Goal: Task Accomplishment & Management: Use online tool/utility

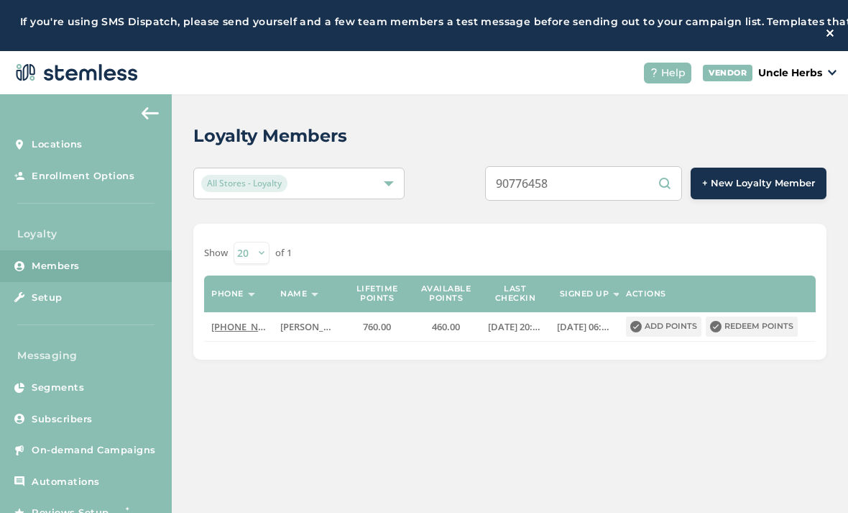
scroll to position [79, 0]
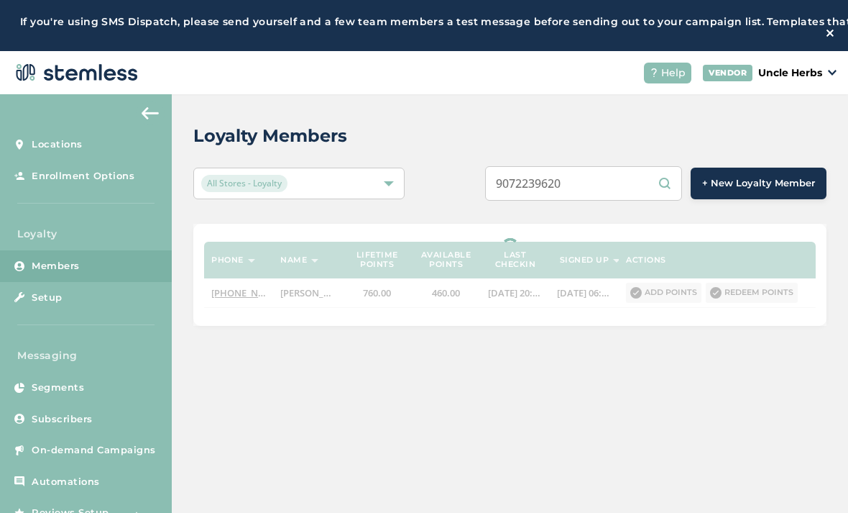
click at [621, 185] on input "9072239620" at bounding box center [583, 183] width 197 height 35
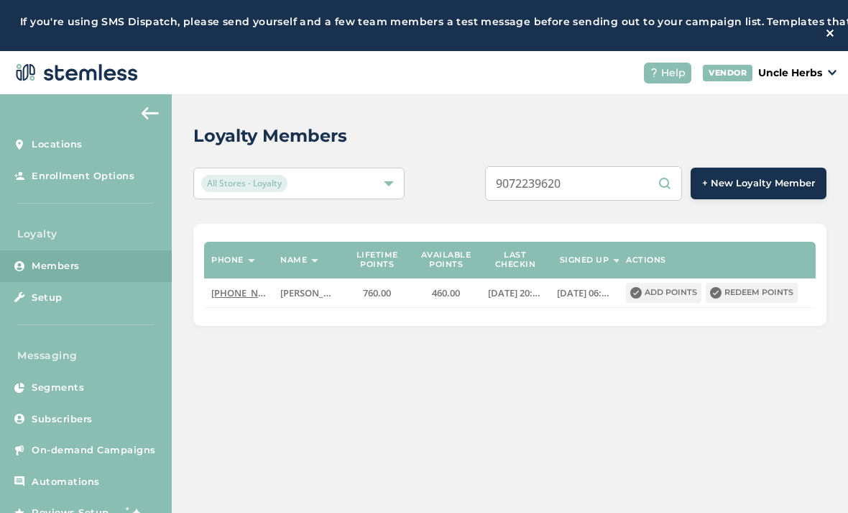
click at [624, 181] on input "9072239620" at bounding box center [583, 183] width 197 height 35
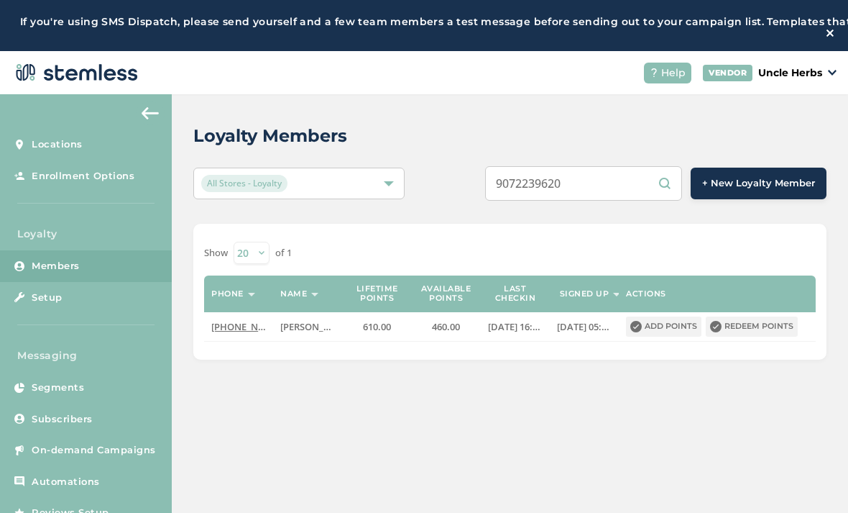
click at [613, 196] on input "9072239620" at bounding box center [583, 183] width 197 height 35
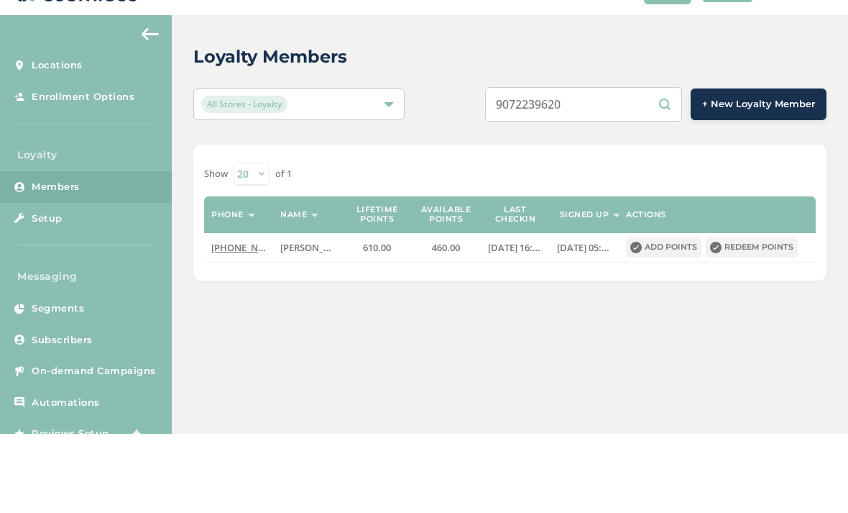
click at [628, 166] on input "9072239620" at bounding box center [583, 183] width 197 height 35
click at [630, 166] on input "9072239620" at bounding box center [583, 183] width 197 height 35
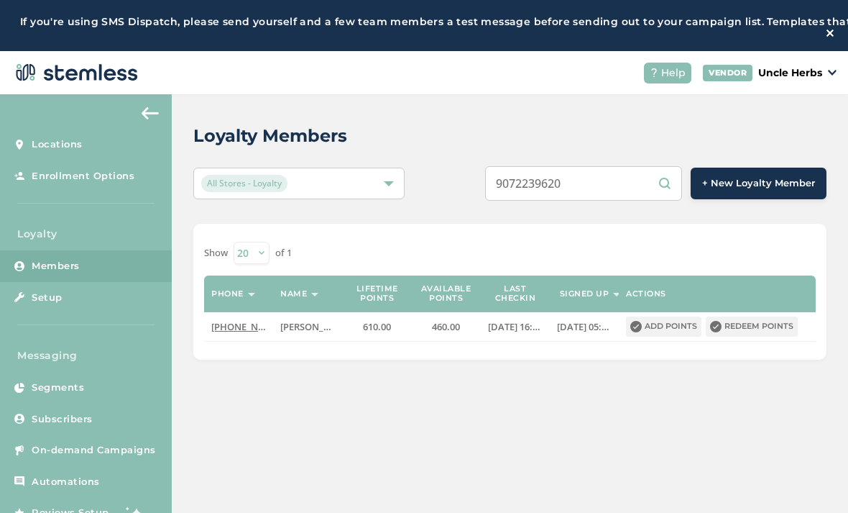
type input "9072239620"
click at [783, 324] on button "Redeem points" at bounding box center [752, 326] width 92 height 20
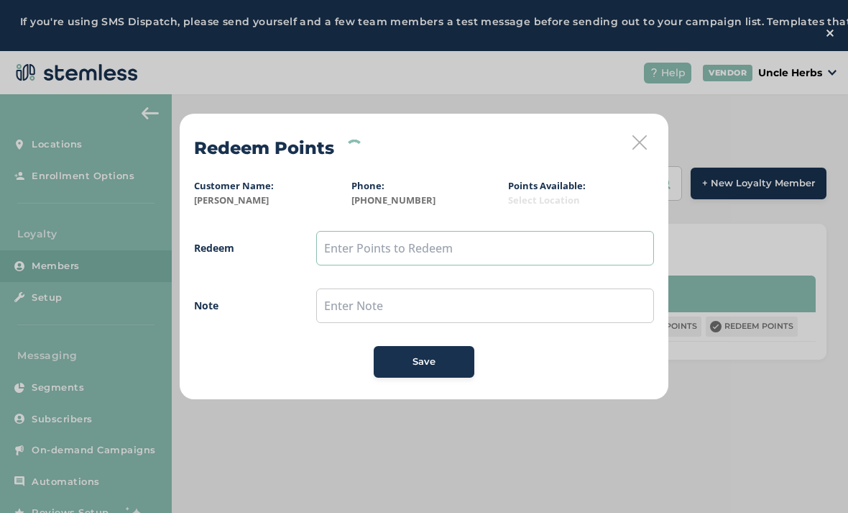
click at [592, 251] on input "text" at bounding box center [485, 248] width 338 height 35
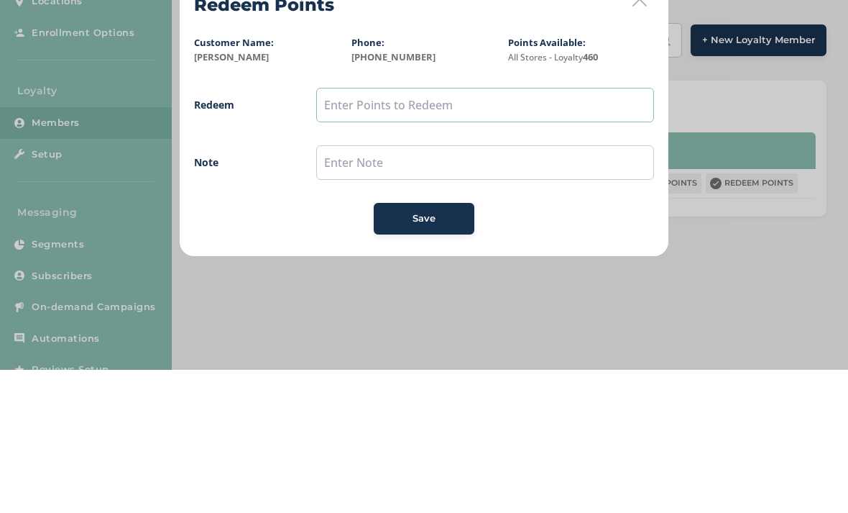
type input "R"
type input "450"
click at [335, 288] on input "text" at bounding box center [485, 305] width 338 height 35
type input "3"
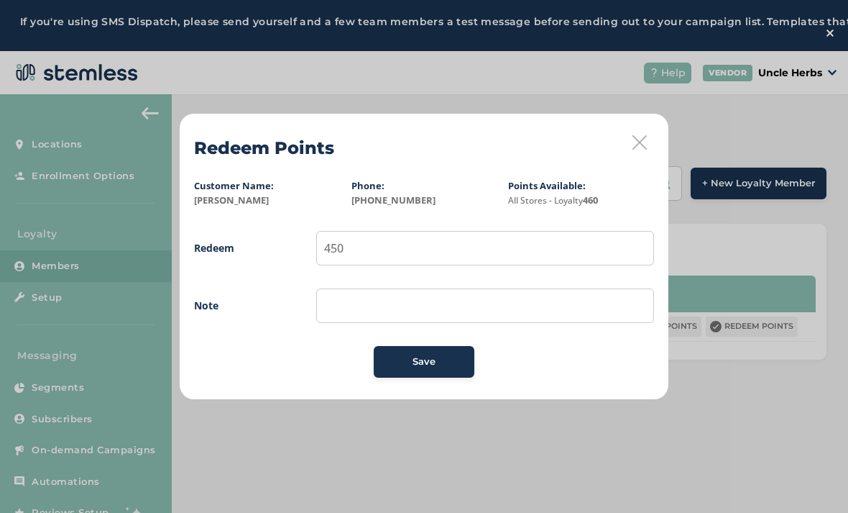
click at [413, 356] on span "Save" at bounding box center [424, 361] width 23 height 14
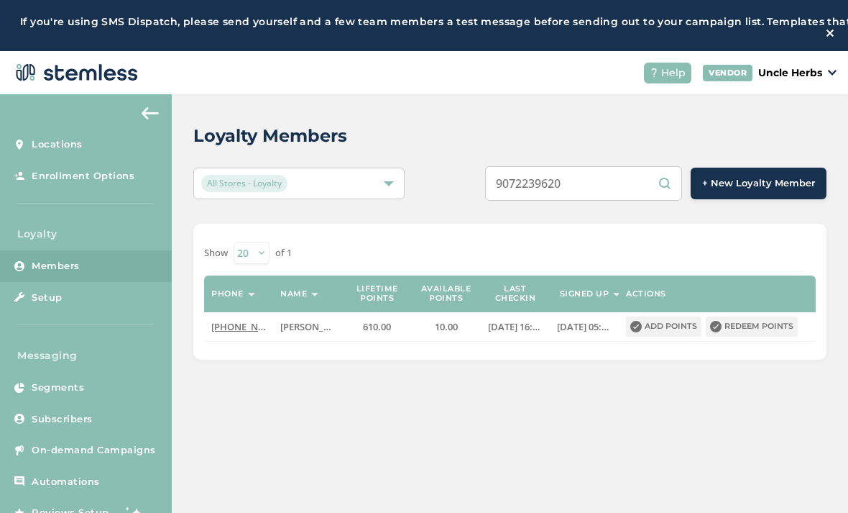
click at [622, 193] on input "9072239620" at bounding box center [583, 183] width 197 height 35
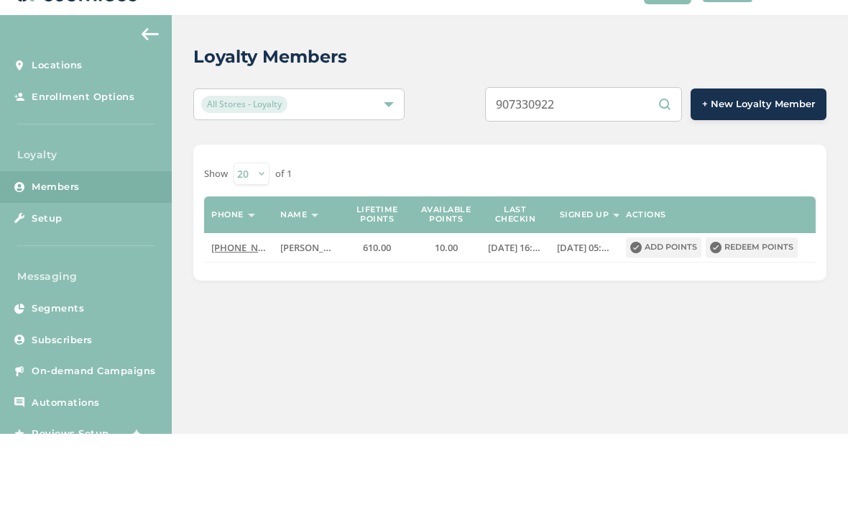
type input "9073309227"
